Goal: Find specific page/section: Find specific page/section

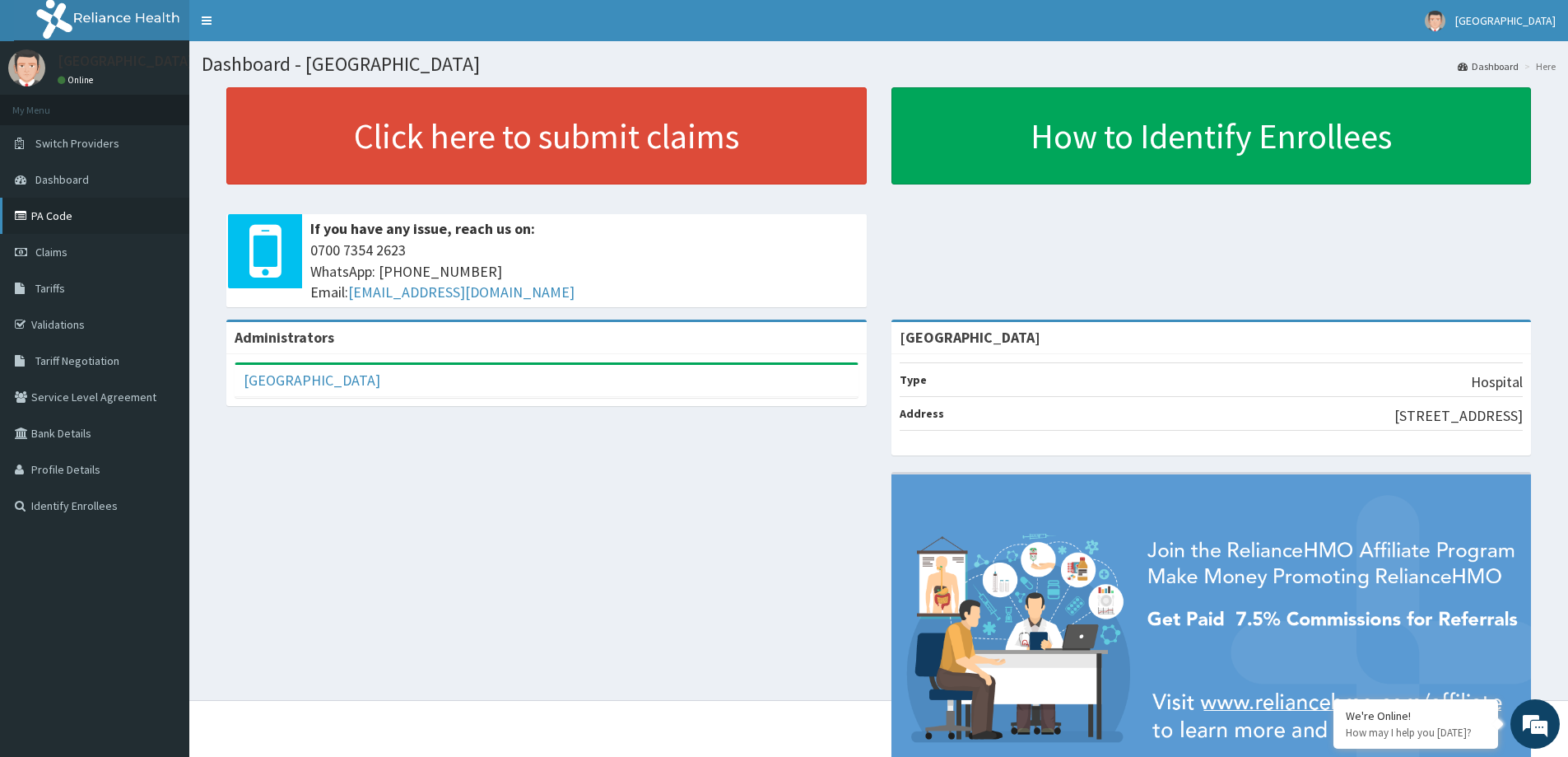
click at [32, 214] on link "PA Code" at bounding box center [94, 216] width 189 height 37
